Goal: Task Accomplishment & Management: Complete application form

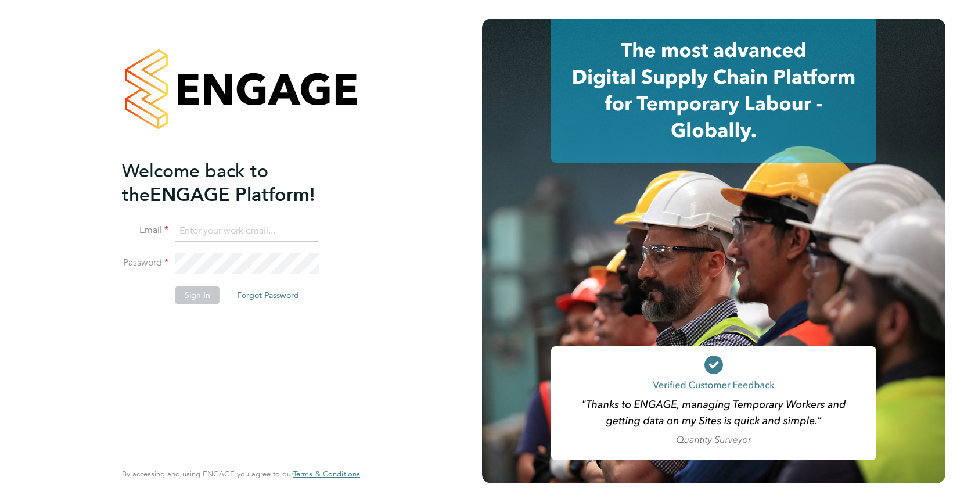
click at [236, 231] on input at bounding box center [246, 231] width 143 height 21
type input "mitch@tr2rec.com"
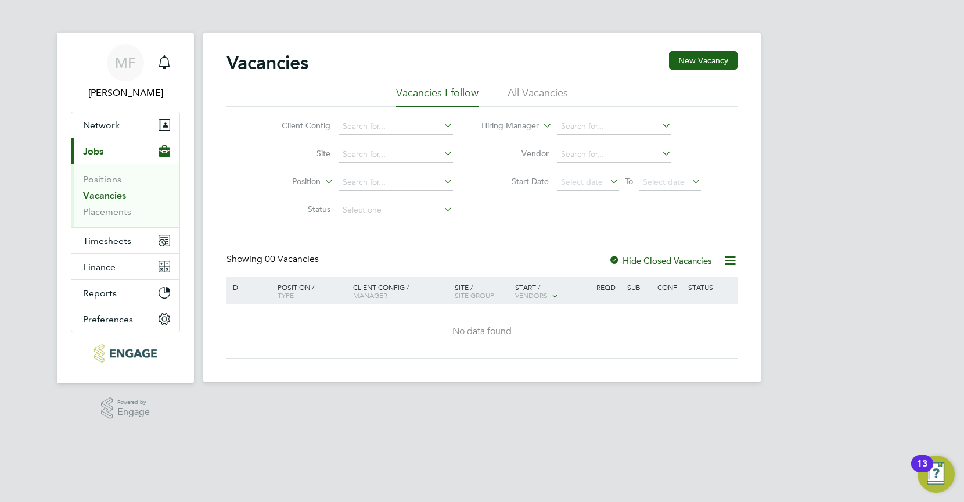
click at [534, 96] on li "All Vacancies" at bounding box center [538, 96] width 60 height 21
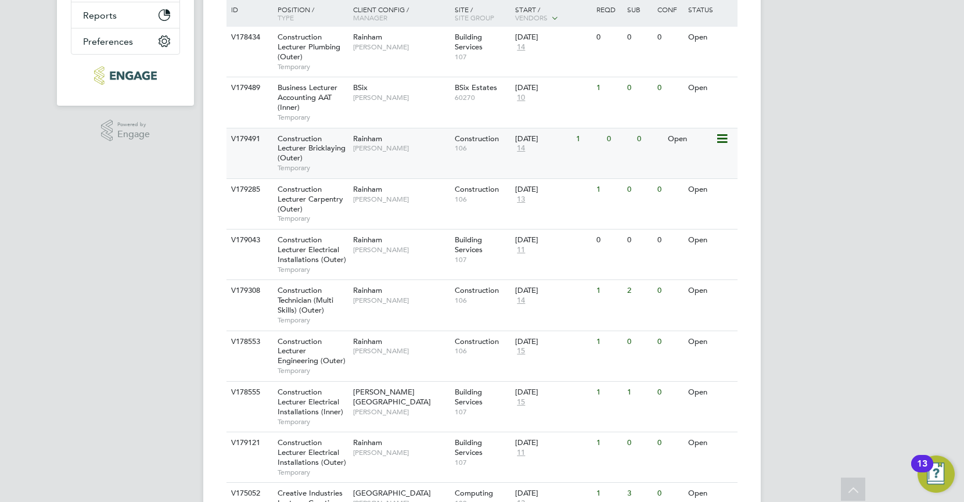
scroll to position [278, 0]
click at [298, 153] on span "Construction Lecturer Bricklaying (Outer)" at bounding box center [312, 148] width 68 height 30
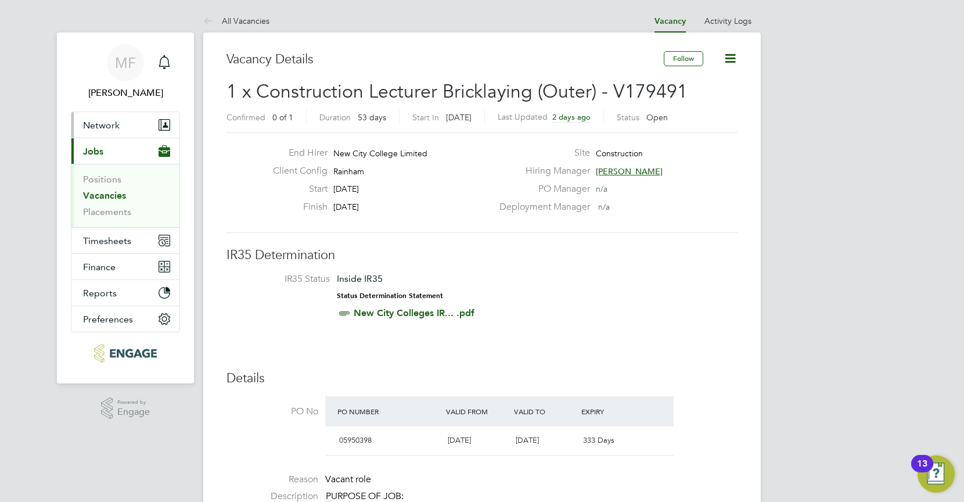
drag, startPoint x: 120, startPoint y: 127, endPoint x: 124, endPoint y: 189, distance: 62.3
click at [120, 127] on button "Network" at bounding box center [125, 125] width 108 height 26
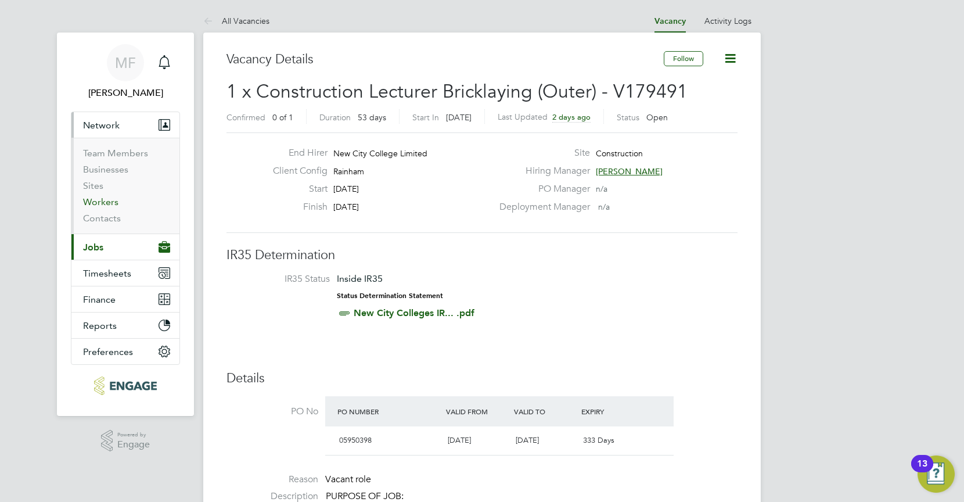
click at [104, 199] on link "Workers" at bounding box center [100, 201] width 35 height 11
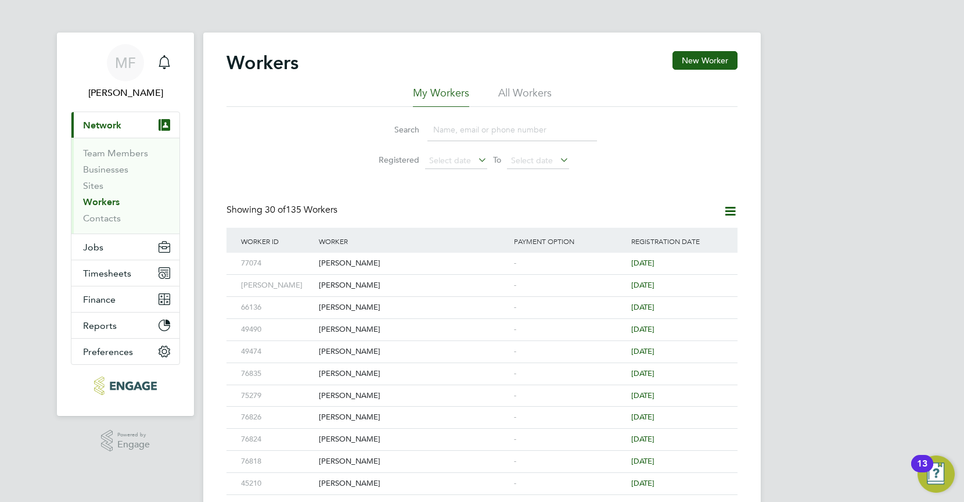
click at [717, 70] on div "Workers New Worker" at bounding box center [482, 68] width 511 height 35
click at [711, 62] on button "New Worker" at bounding box center [705, 60] width 65 height 19
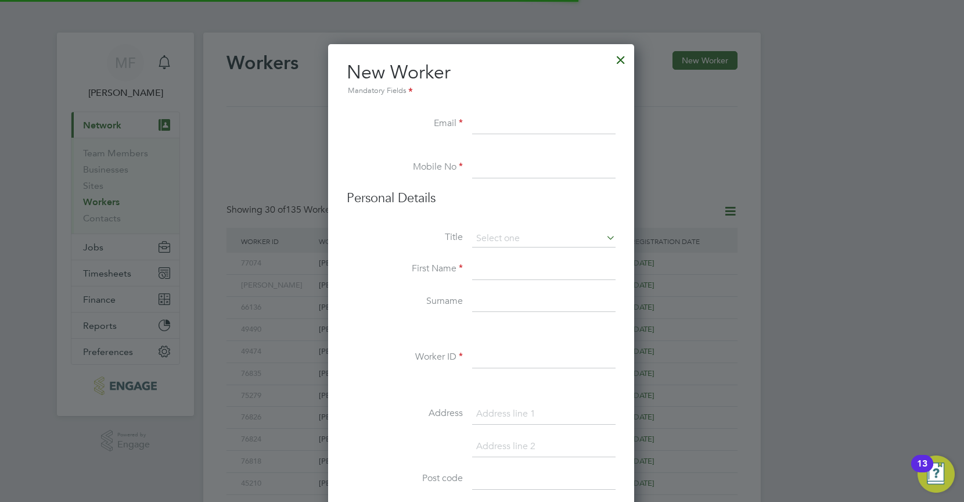
scroll to position [989, 308]
click at [515, 130] on input at bounding box center [543, 124] width 143 height 21
paste input "[DOMAIN_NAME][EMAIL_ADDRESS][DOMAIN_NAME]"
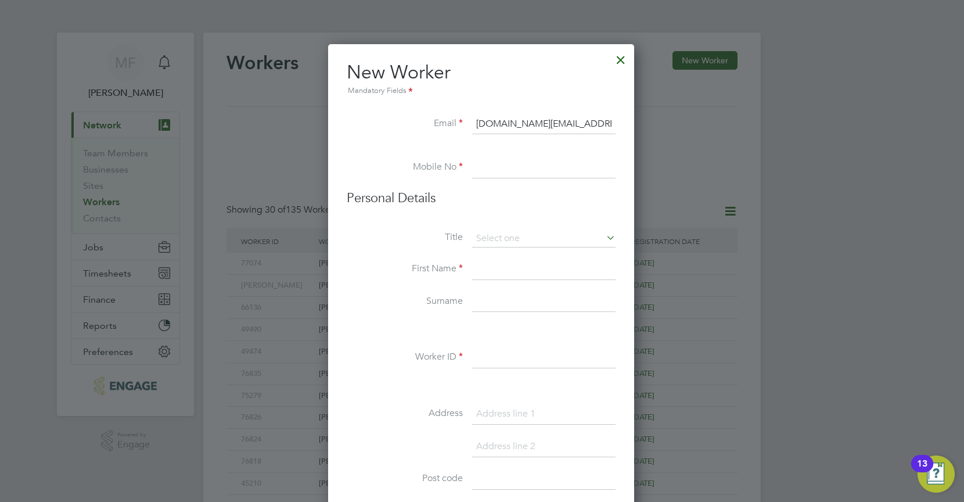
type input "[DOMAIN_NAME][EMAIL_ADDRESS][DOMAIN_NAME]"
click at [495, 175] on input at bounding box center [543, 167] width 143 height 21
paste input "07984020434"
type input "07984020434"
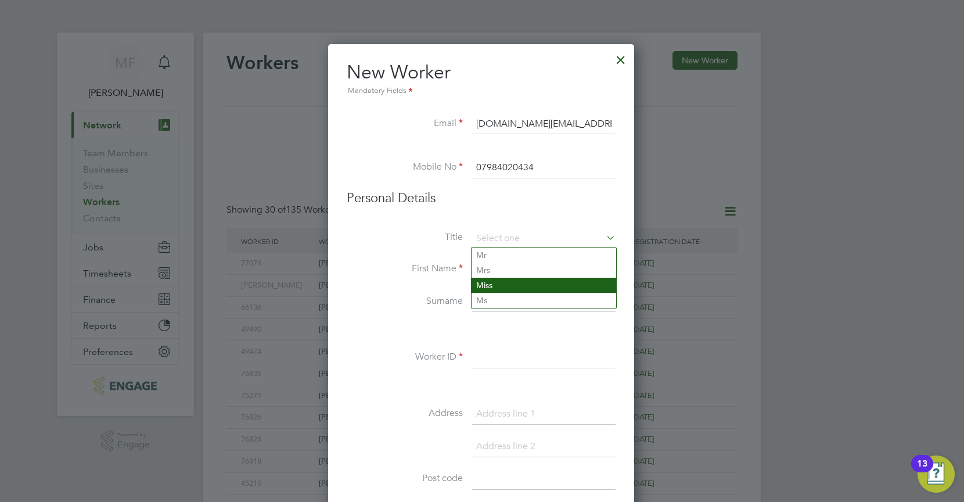
drag, startPoint x: 501, startPoint y: 239, endPoint x: 515, endPoint y: 285, distance: 48.0
click at [502, 242] on input at bounding box center [543, 238] width 143 height 17
click at [415, 240] on label "Title" at bounding box center [405, 237] width 116 height 12
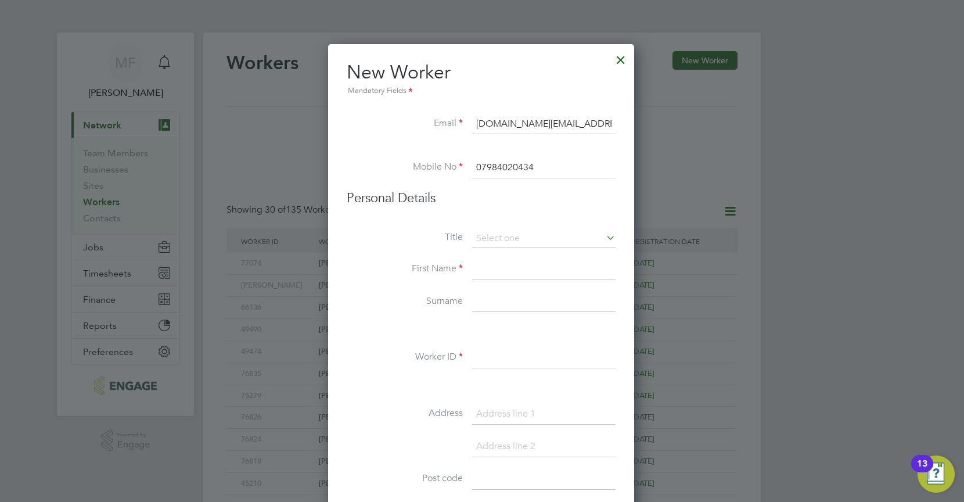
click at [493, 257] on li "Title" at bounding box center [481, 244] width 269 height 29
click at [492, 268] on input at bounding box center [543, 269] width 143 height 21
type input "[PERSON_NAME]"
click at [507, 307] on input at bounding box center [543, 302] width 143 height 21
type input "Jones"
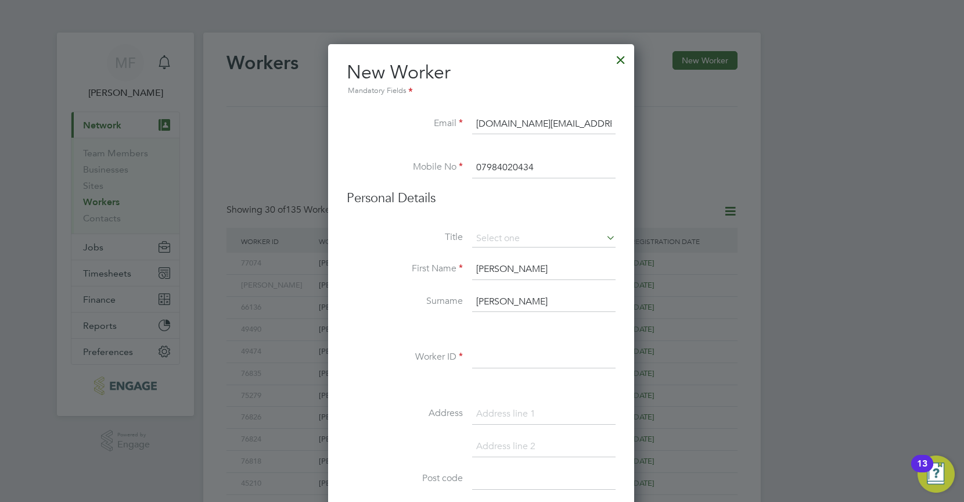
click at [491, 357] on input at bounding box center [543, 357] width 143 height 21
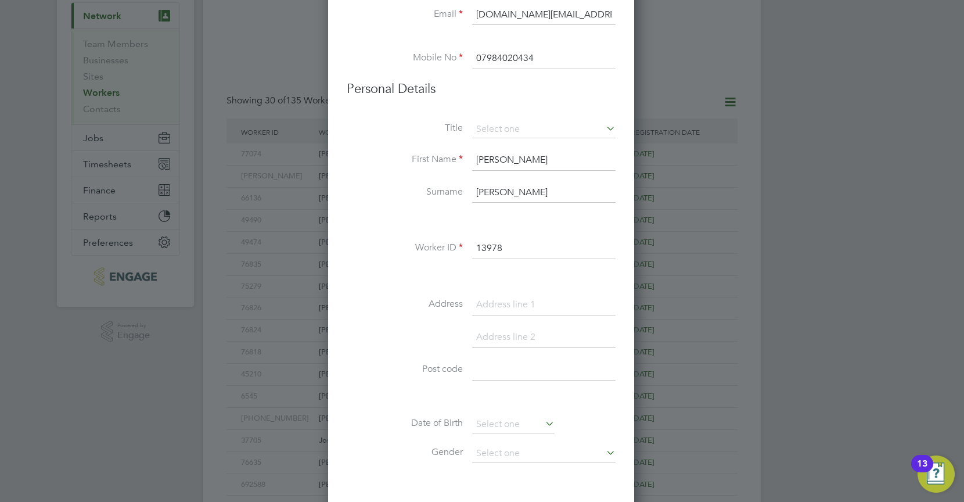
scroll to position [112, 0]
type input "13978"
click at [487, 392] on li at bounding box center [481, 396] width 269 height 12
click at [494, 366] on input at bounding box center [543, 367] width 143 height 21
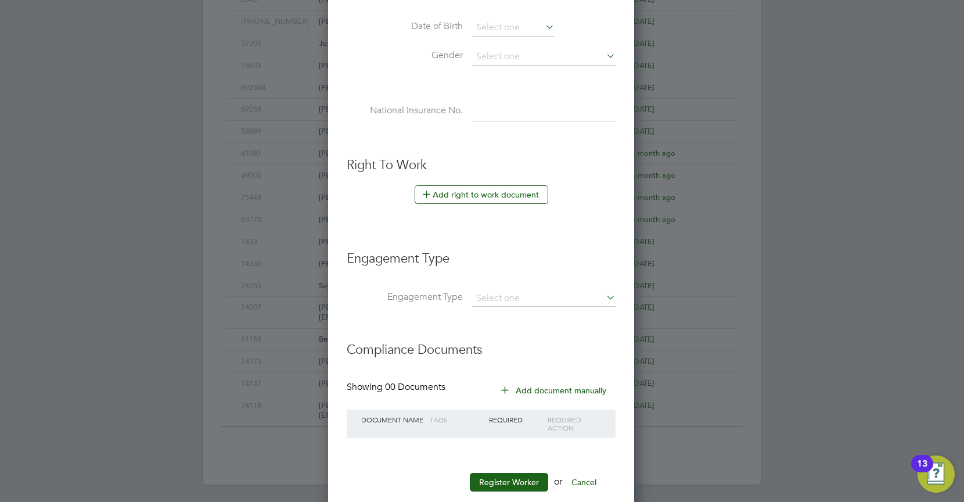
scroll to position [520, 0]
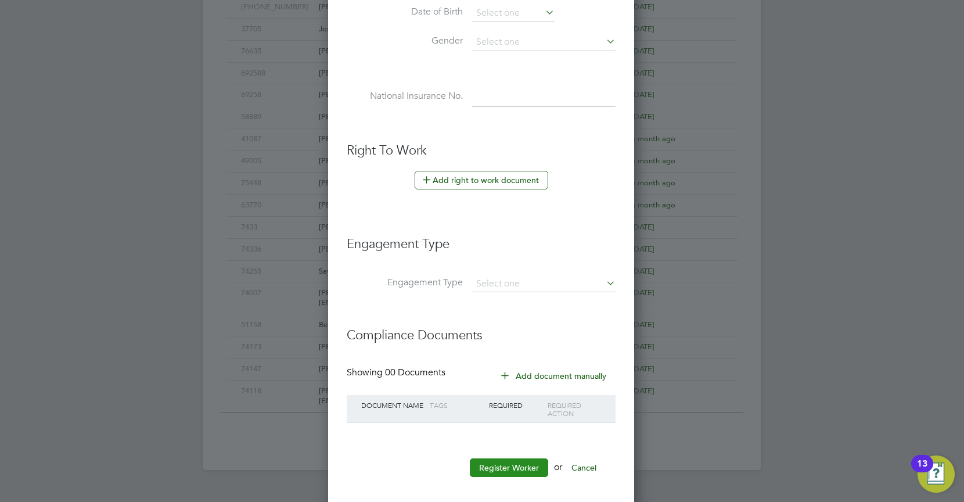
type input "CO7 6RG"
click at [512, 472] on button "Register Worker" at bounding box center [509, 467] width 78 height 19
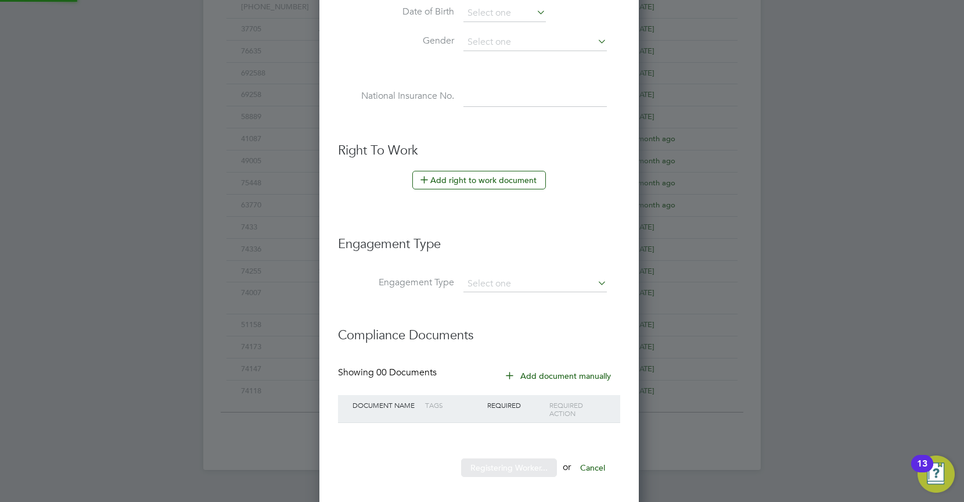
scroll to position [0, 0]
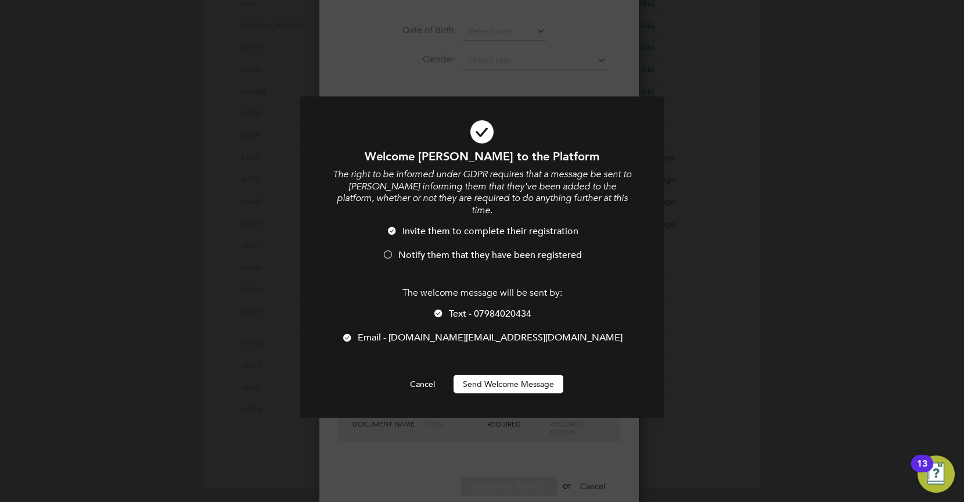
click at [482, 249] on span "Notify them that they have been registered" at bounding box center [490, 255] width 184 height 12
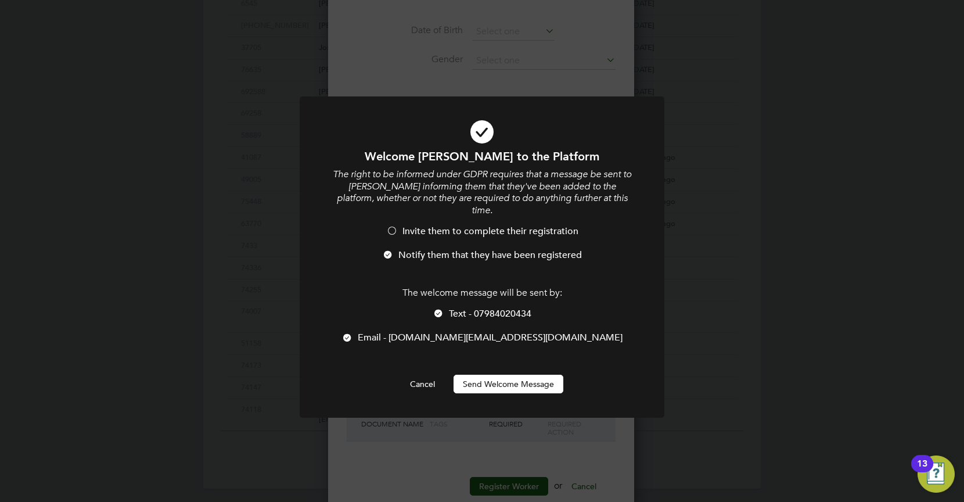
scroll to position [989, 308]
click at [473, 308] on span "Text - 07984020434" at bounding box center [490, 314] width 82 height 12
click at [501, 375] on button "Send Welcome Message" at bounding box center [509, 384] width 110 height 19
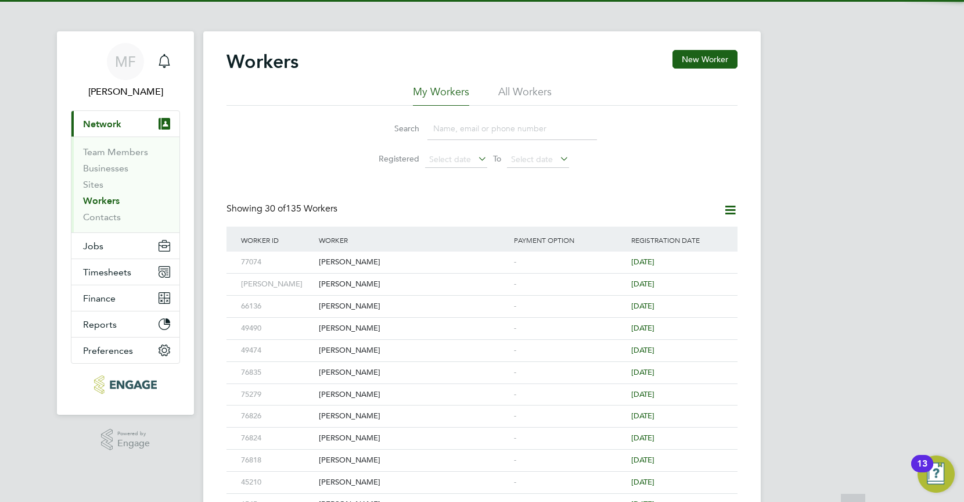
scroll to position [0, 0]
click at [101, 245] on span "Jobs" at bounding box center [93, 247] width 20 height 11
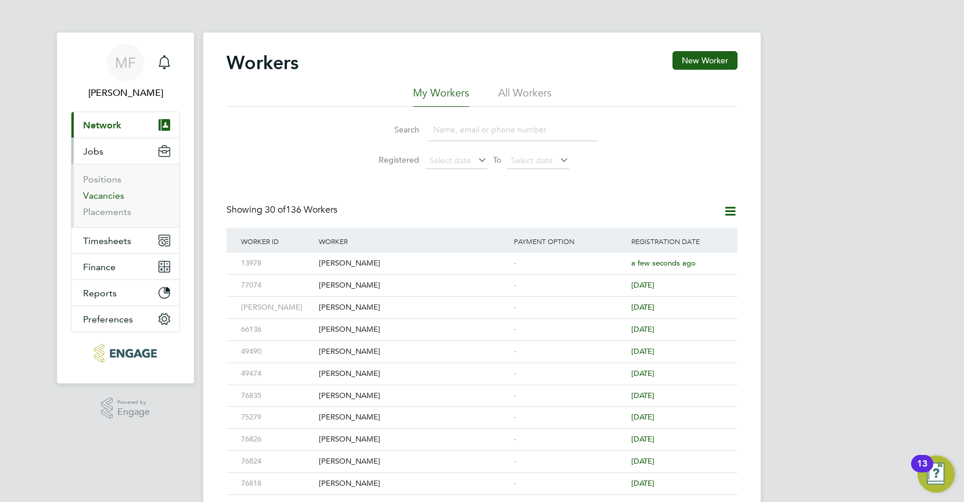
click at [108, 197] on link "Vacancies" at bounding box center [103, 195] width 41 height 11
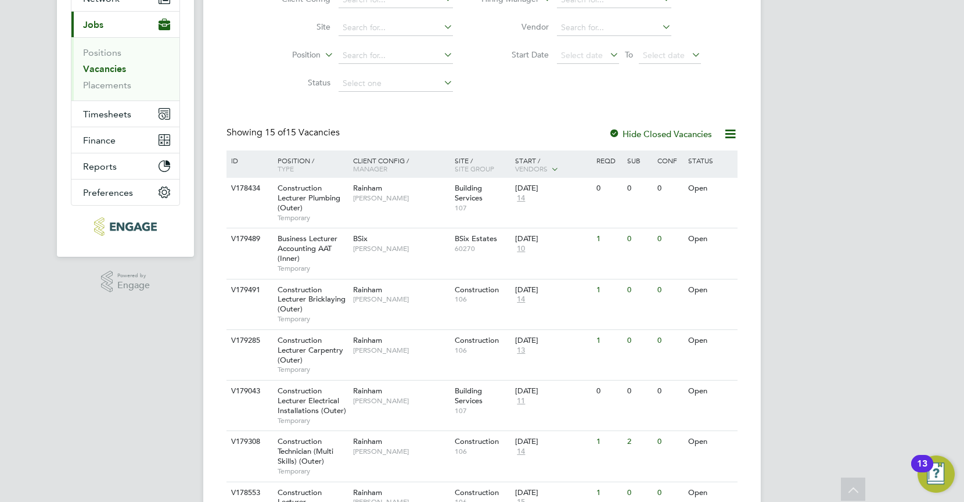
scroll to position [127, 0]
click at [294, 299] on span "Construction Lecturer Bricklaying (Outer)" at bounding box center [312, 299] width 68 height 30
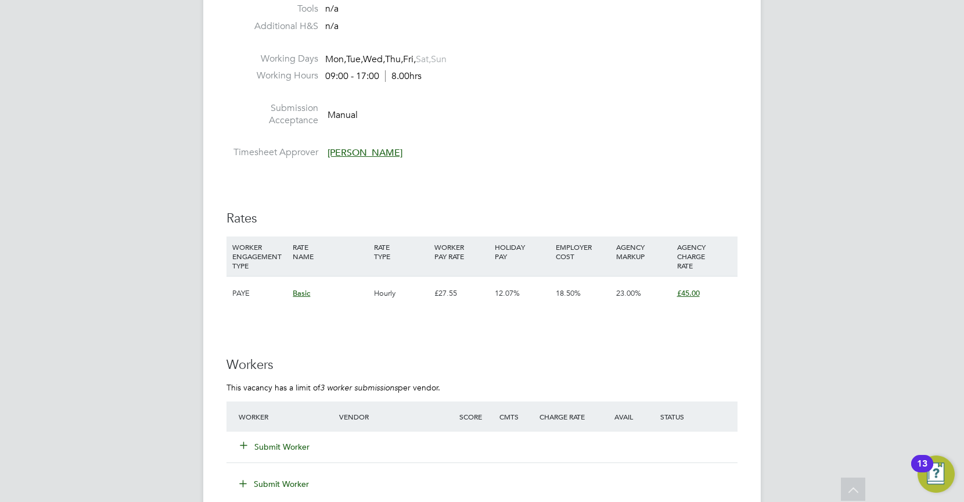
scroll to position [1943, 0]
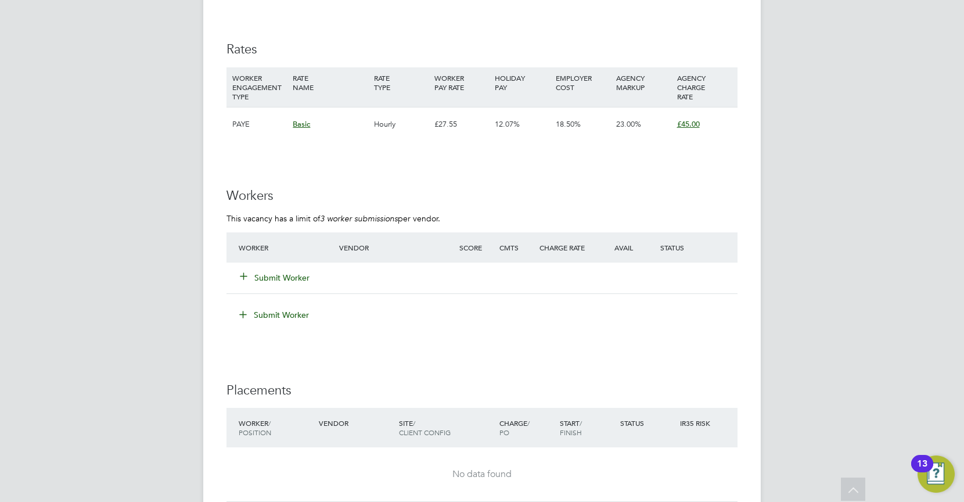
click at [276, 277] on button "Submit Worker" at bounding box center [275, 278] width 70 height 12
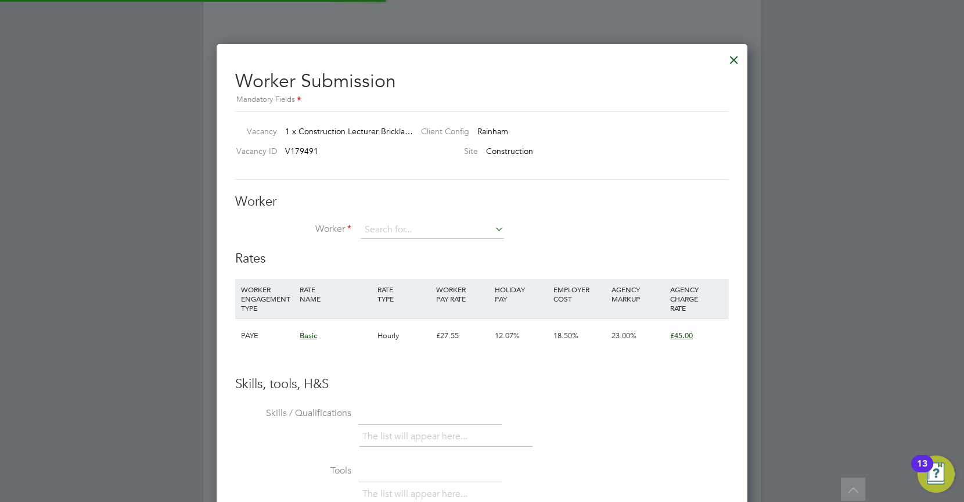
scroll to position [705, 532]
click at [432, 243] on li "[PERSON_NAME] s (13978)" at bounding box center [450, 247] width 180 height 16
type input "[PERSON_NAME] (13978)"
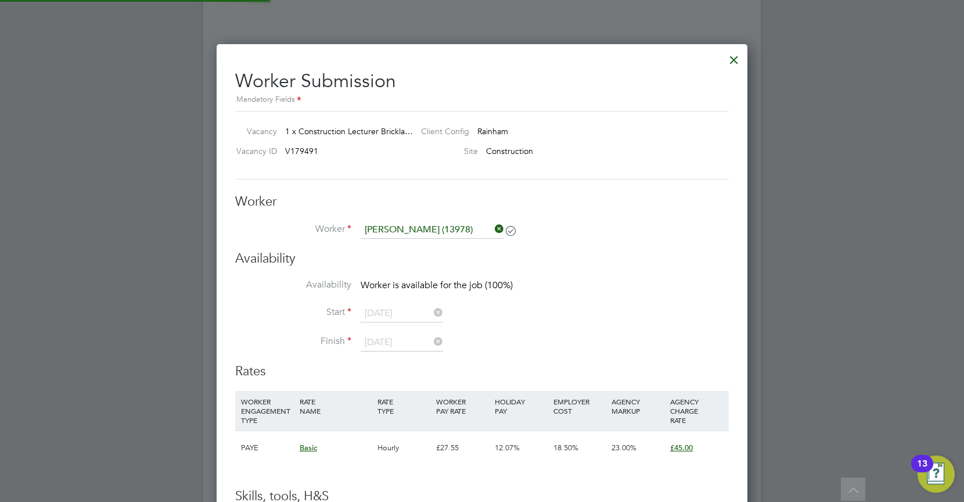
scroll to position [6, 6]
click at [553, 248] on li "Worker [PERSON_NAME] (13978)" at bounding box center [482, 235] width 494 height 29
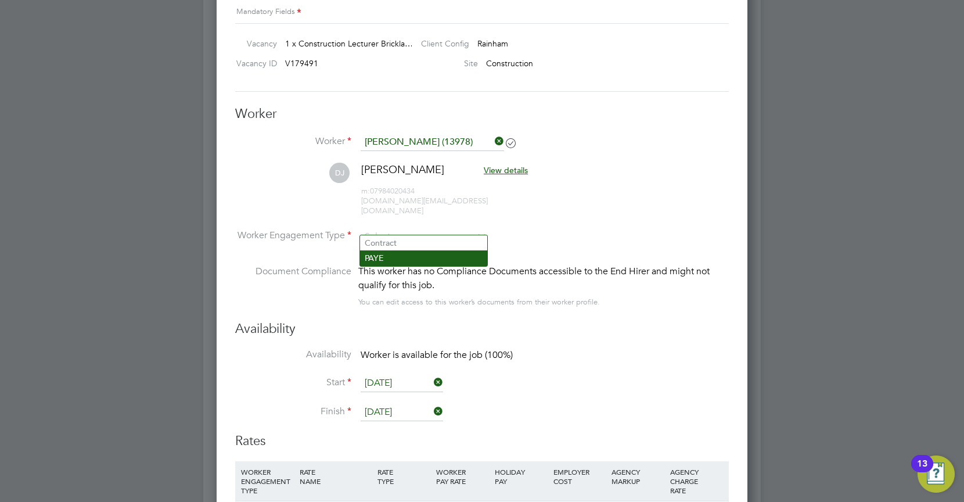
drag, startPoint x: 392, startPoint y: 226, endPoint x: 403, endPoint y: 254, distance: 30.5
click at [392, 228] on input at bounding box center [424, 236] width 126 height 17
click at [403, 243] on li "Contract" at bounding box center [423, 242] width 127 height 15
type input "Contract"
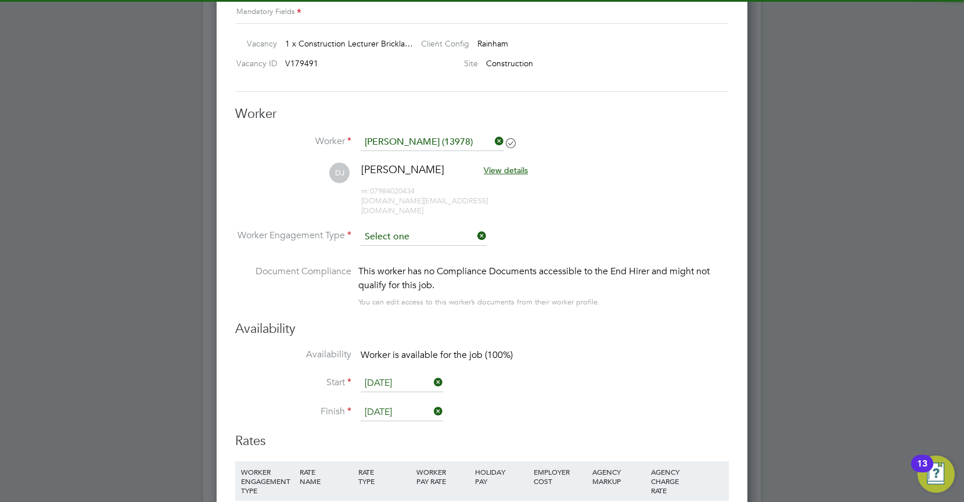
click at [403, 228] on input at bounding box center [424, 236] width 126 height 17
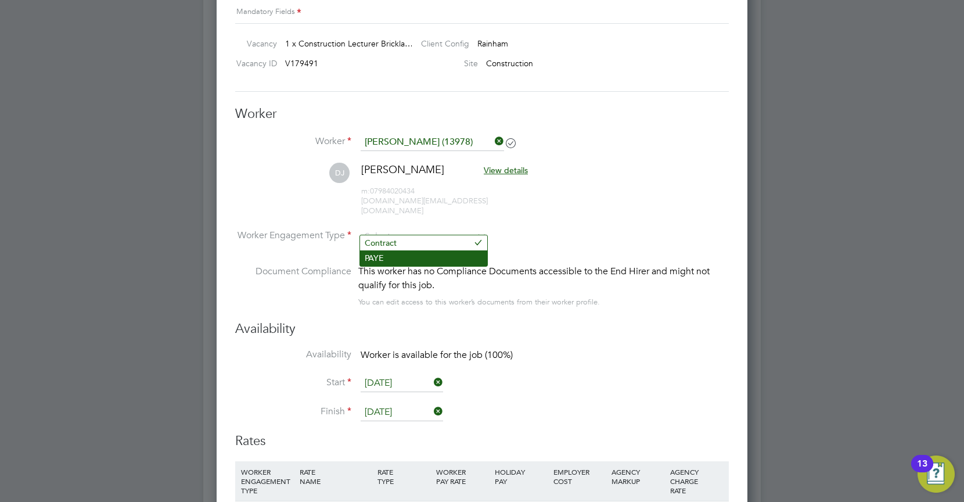
click at [396, 253] on li "PAYE" at bounding box center [423, 257] width 127 height 15
type input "PAYE"
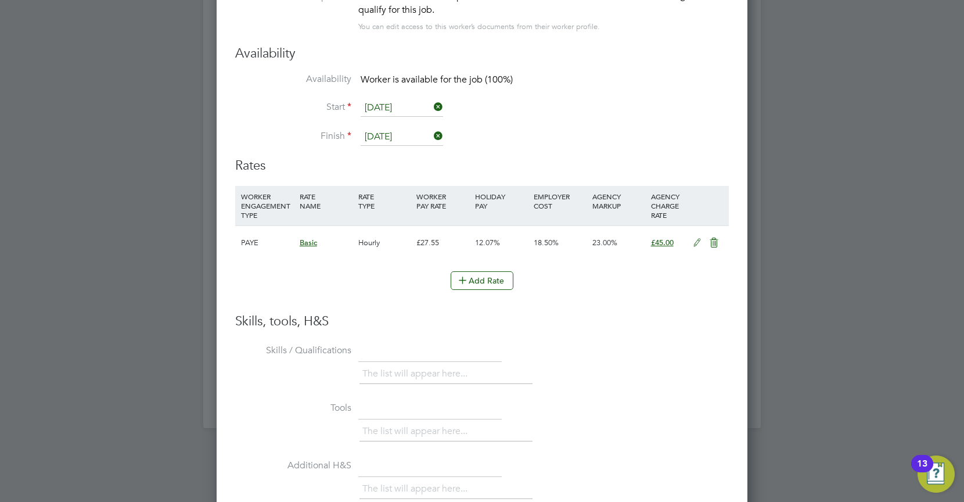
click at [699, 238] on icon at bounding box center [697, 242] width 15 height 9
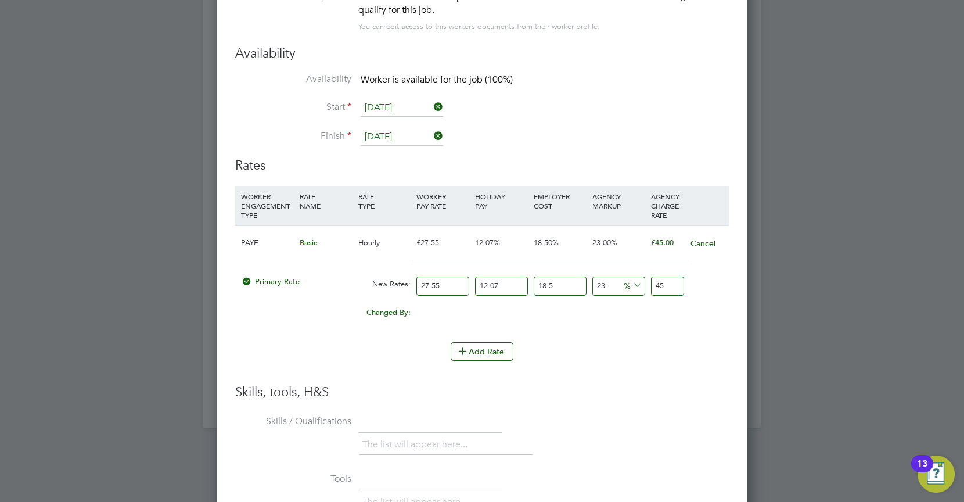
drag, startPoint x: 605, startPoint y: 271, endPoint x: 575, endPoint y: 268, distance: 30.4
click at [577, 271] on div "Primary Rate New Rates: 27.55 12.07 n/a 18.5 n/a 23 0 % 45" at bounding box center [482, 286] width 494 height 31
type input "0"
type input "36.587212725"
drag, startPoint x: 558, startPoint y: 272, endPoint x: 500, endPoint y: 270, distance: 58.1
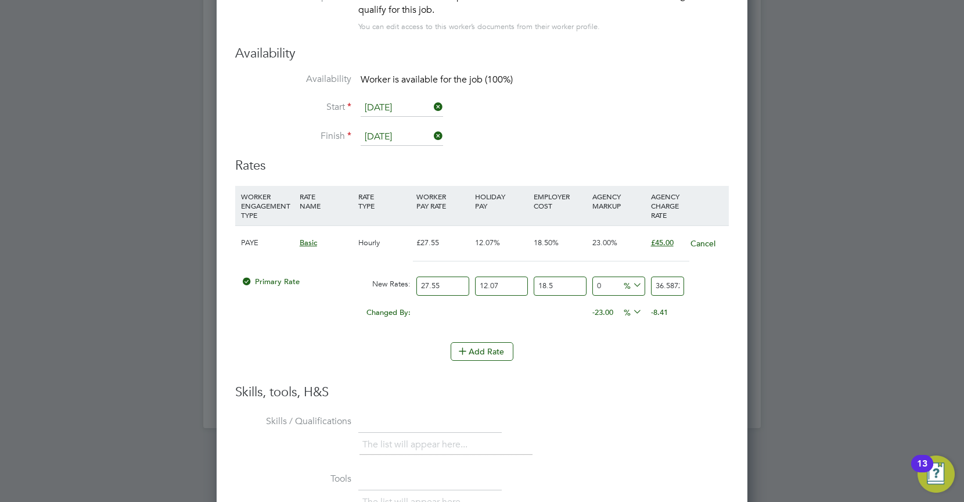
click at [507, 271] on div "Primary Rate New Rates: 27.55 12.07 n/a 18.5 n/a 0 0 % 36.587212725" at bounding box center [482, 286] width 494 height 31
type input "0"
type input "30.875285"
drag, startPoint x: 504, startPoint y: 270, endPoint x: 448, endPoint y: 264, distance: 55.6
click at [448, 271] on div "Primary Rate New Rates: 27.55 12.07 n/a 0 n/a 0 0 % 30.875285" at bounding box center [482, 286] width 494 height 31
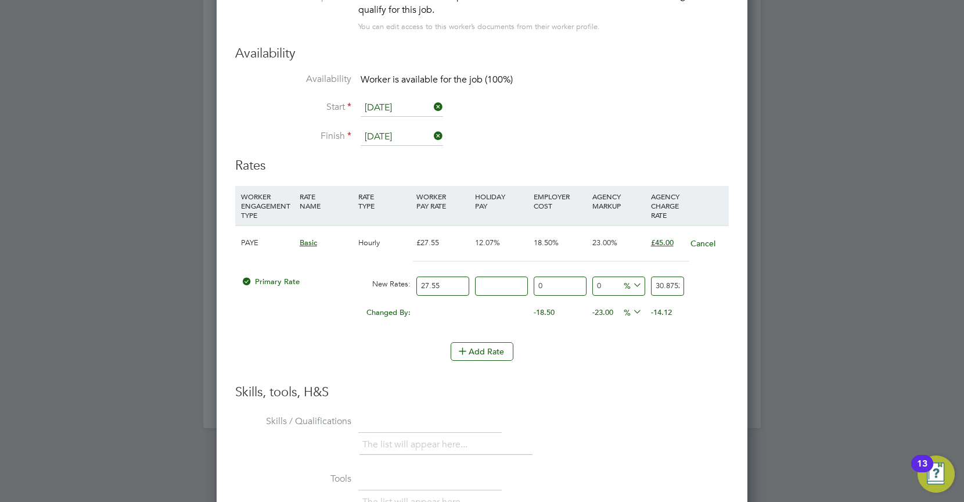
drag, startPoint x: 504, startPoint y: 275, endPoint x: 444, endPoint y: 265, distance: 60.6
click at [441, 271] on div "Primary Rate New Rates: 27.55 n/a 0 n/a 0 0 % 30.875285" at bounding box center [482, 286] width 494 height 31
type input "0"
type input "27.55"
click at [469, 278] on div "27.55" at bounding box center [443, 286] width 59 height 31
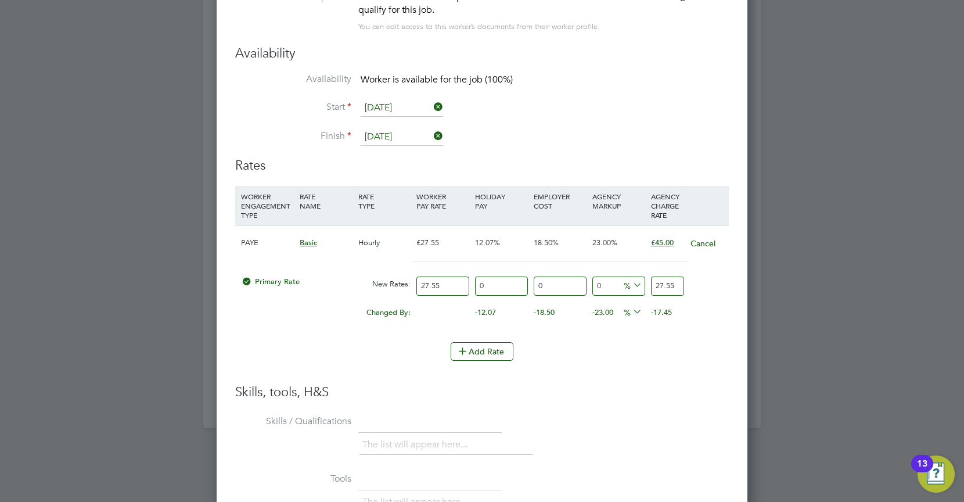
drag, startPoint x: 453, startPoint y: 275, endPoint x: 458, endPoint y: 274, distance: 5.8
click at [454, 277] on input "27.55" at bounding box center [443, 286] width 53 height 19
drag, startPoint x: 678, startPoint y: 277, endPoint x: 643, endPoint y: 274, distance: 35.6
click at [623, 272] on div "Primary Rate New Rates: 27.55 0 n/a 0 n/a 0 0 % 27.55" at bounding box center [482, 286] width 494 height 31
type input "-81.85117967332124"
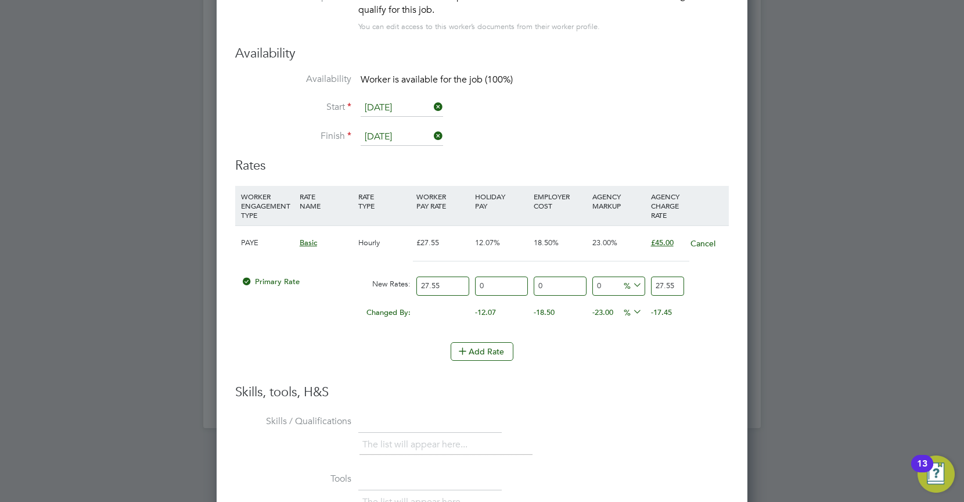
type input "5"
type input "96.00725952813067"
type input "54"
click at [428, 277] on input "27.55" at bounding box center [443, 286] width 53 height 19
type input "2"
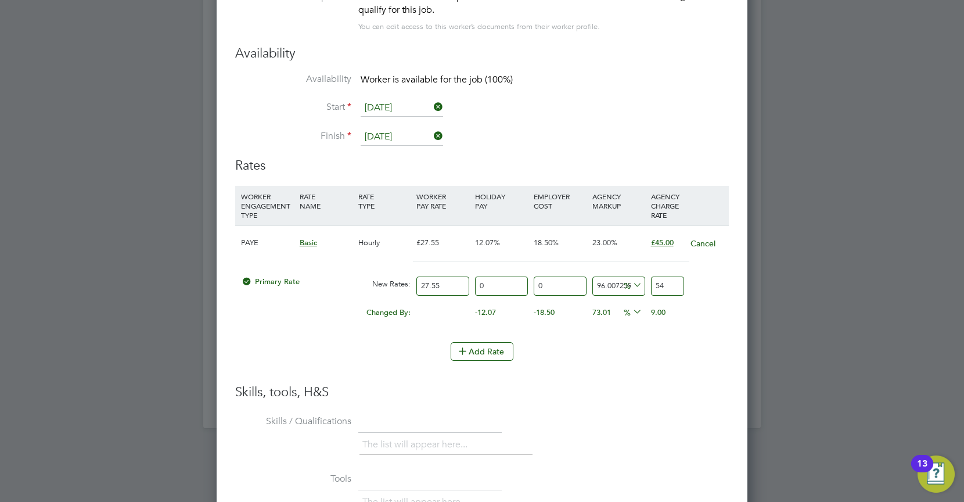
type input "3.9201451905626135"
type input "4"
type input "7.840290381125227"
type input "45"
type input "88.2032667876588"
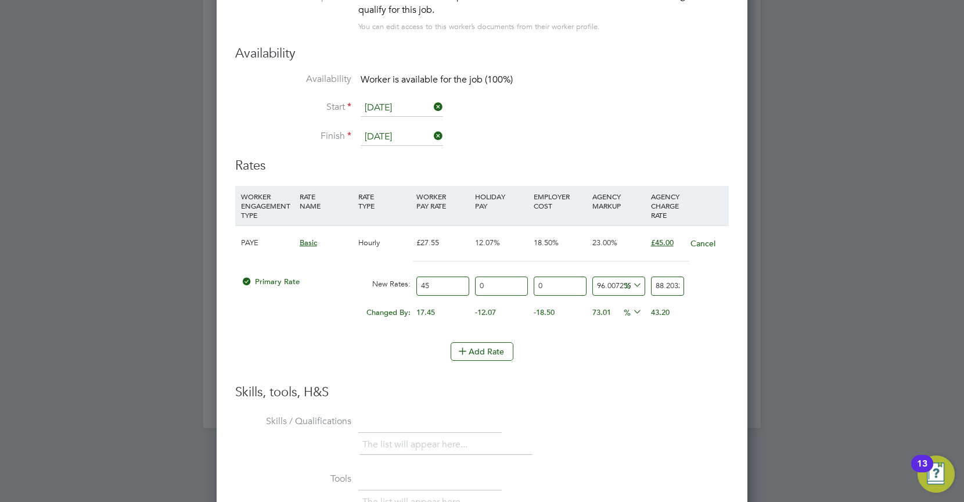
type input "45"
drag, startPoint x: 652, startPoint y: 274, endPoint x: 739, endPoint y: 276, distance: 86.6
click at [739, 276] on div "Worker Submission Mandatory Fields Vacancy 1 x Construction Lecturer Brickla… C…" at bounding box center [482, 219] width 531 height 1076
type input "-88.88888888888889"
type input "5"
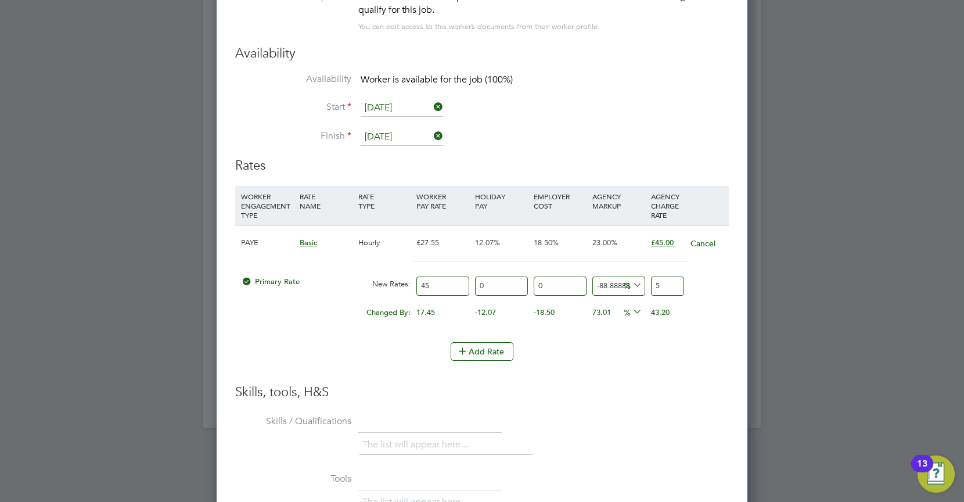
type input "20"
type input "54"
click at [691, 329] on li "WORKER ENGAGEMENT TYPE RATE NAME RATE TYPE WORKER PAY RATE HOLIDAY PAY EMPLOYER…" at bounding box center [482, 264] width 494 height 156
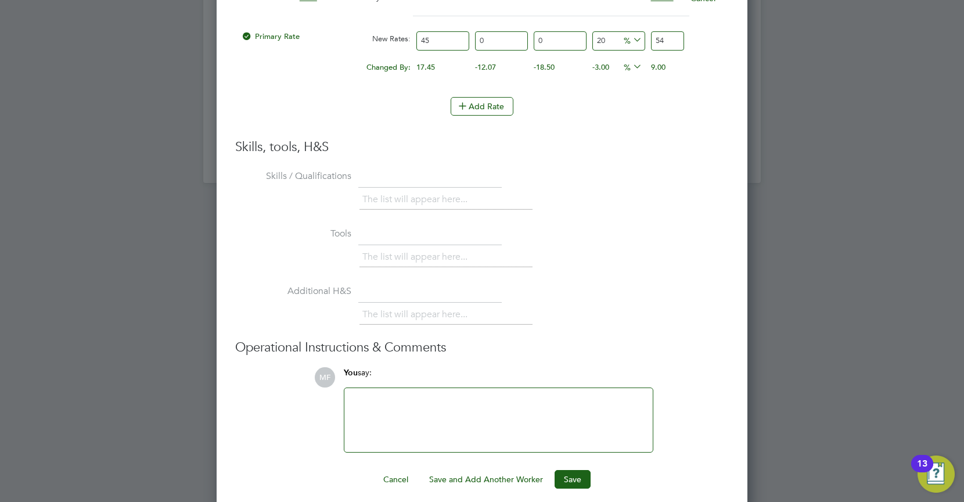
click at [568, 397] on div at bounding box center [498, 420] width 295 height 50
drag, startPoint x: 660, startPoint y: 34, endPoint x: 666, endPoint y: 30, distance: 6.8
click at [663, 32] on input "54" at bounding box center [667, 40] width 33 height 19
type input "22.22222222222222"
type input "55"
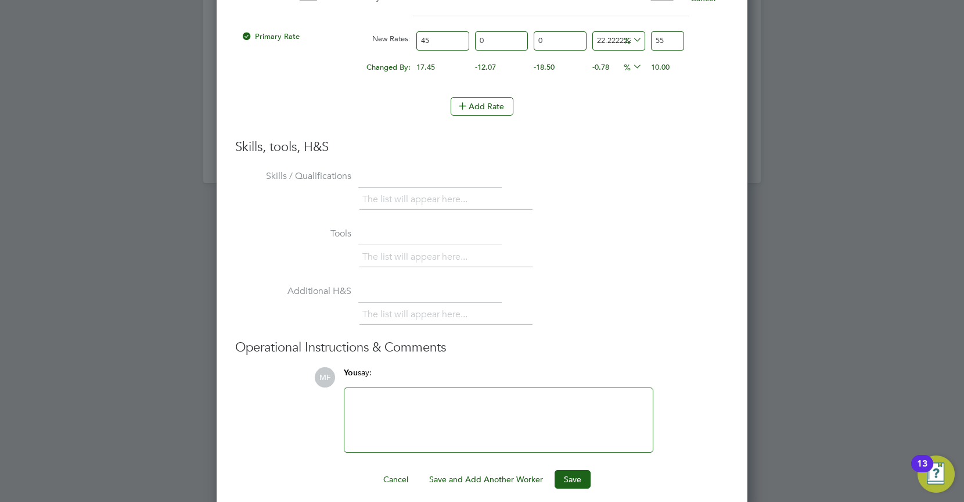
drag, startPoint x: 641, startPoint y: 78, endPoint x: 616, endPoint y: 222, distance: 146.1
click at [640, 83] on li "WORKER ENGAGEMENT TYPE RATE NAME RATE TYPE WORKER PAY RATE HOLIDAY PAY EMPLOYER…" at bounding box center [482, 19] width 494 height 156
click at [559, 471] on button "Save" at bounding box center [573, 479] width 36 height 19
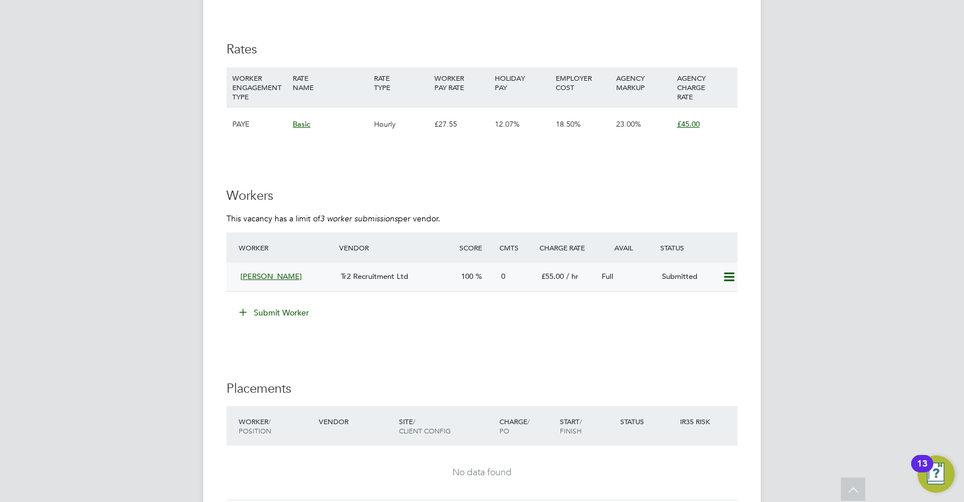
click at [314, 278] on div "[PERSON_NAME]" at bounding box center [286, 276] width 100 height 19
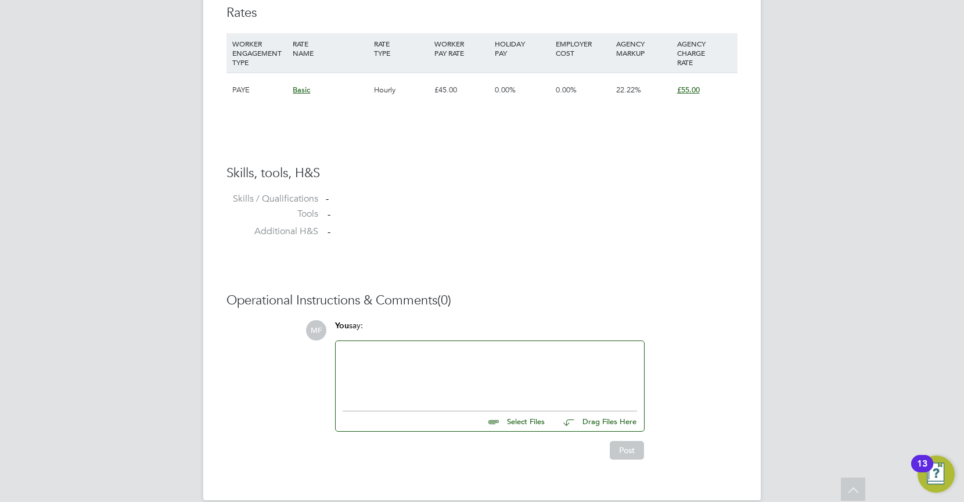
click at [411, 361] on div at bounding box center [490, 373] width 295 height 50
drag, startPoint x: 615, startPoint y: 357, endPoint x: 529, endPoint y: 341, distance: 87.4
click at [483, 353] on div "Highly experienced brickwork lecturer, fully vetted but one reference." at bounding box center [490, 373] width 295 height 50
click at [616, 354] on div "Highly experienced brickwork lecturer, worked for me previously for" at bounding box center [490, 373] width 295 height 50
click at [627, 456] on button "Post" at bounding box center [627, 450] width 34 height 19
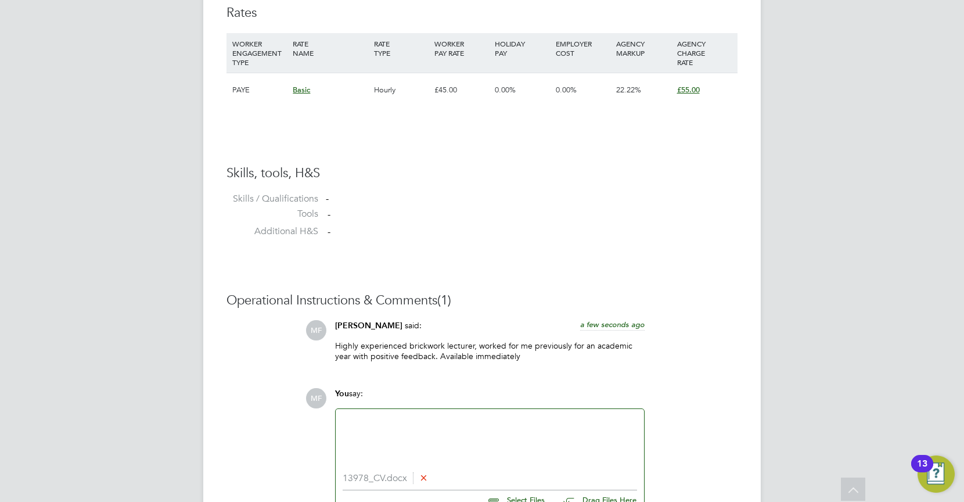
scroll to position [900, 0]
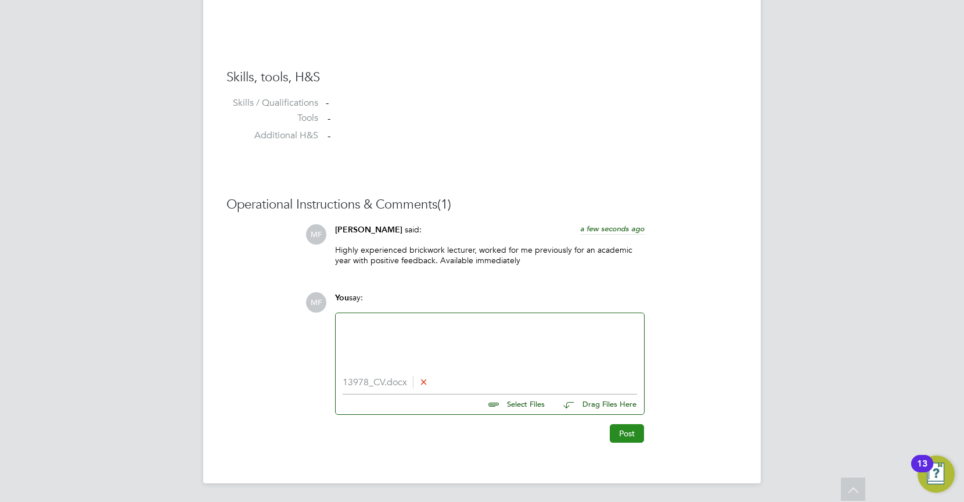
click at [637, 438] on button "Post" at bounding box center [627, 433] width 34 height 19
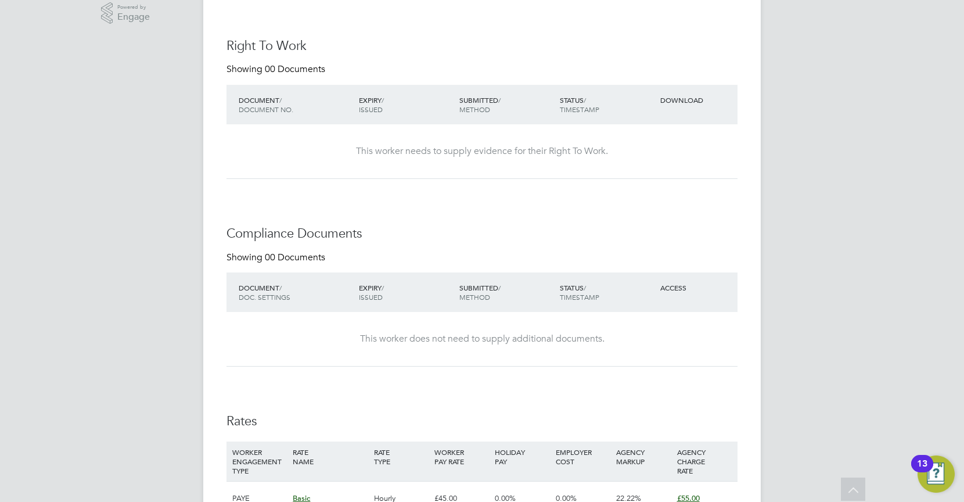
scroll to position [0, 0]
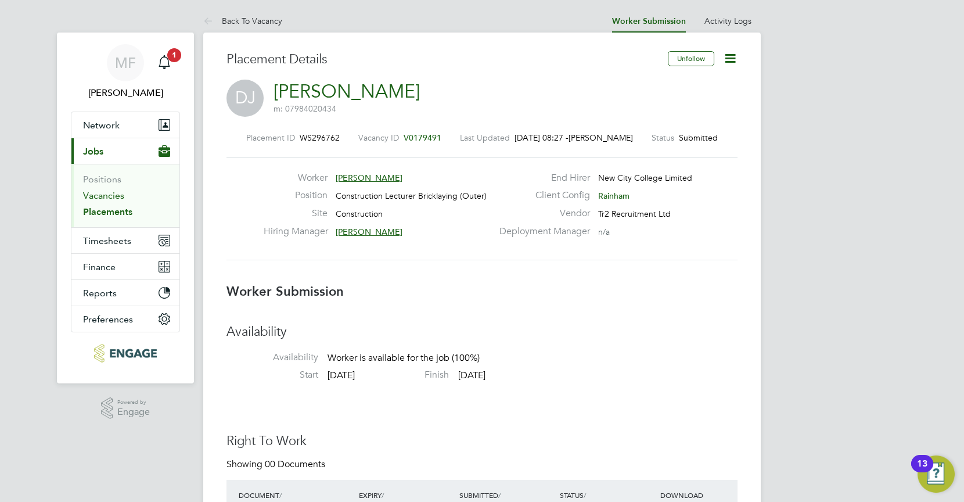
click at [99, 198] on link "Vacancies" at bounding box center [103, 195] width 41 height 11
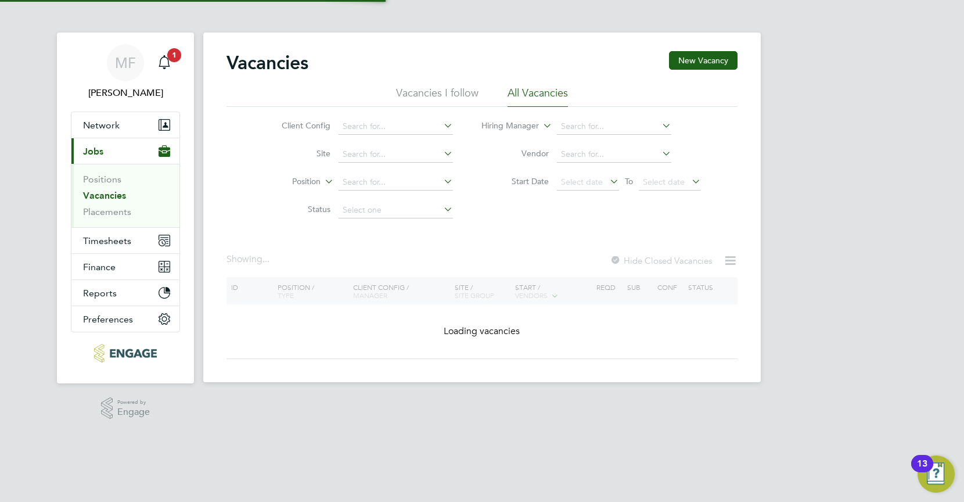
click at [99, 198] on link "Vacancies" at bounding box center [104, 195] width 43 height 11
